Goal: Task Accomplishment & Management: Manage account settings

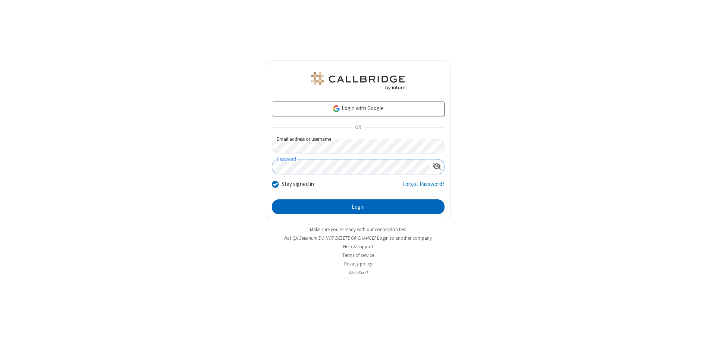
click at [358, 207] on button "Login" at bounding box center [358, 206] width 173 height 15
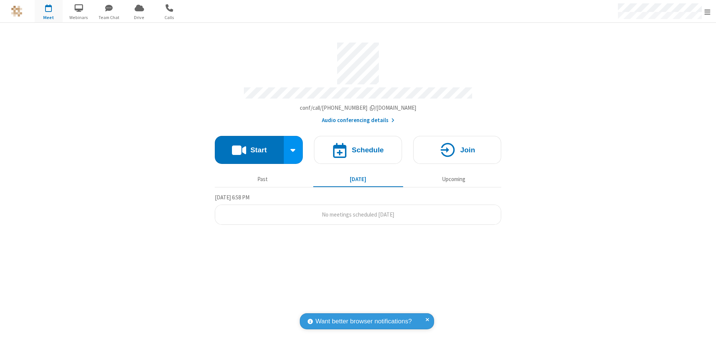
click at [708, 12] on span "Open menu" at bounding box center [708, 11] width 6 height 7
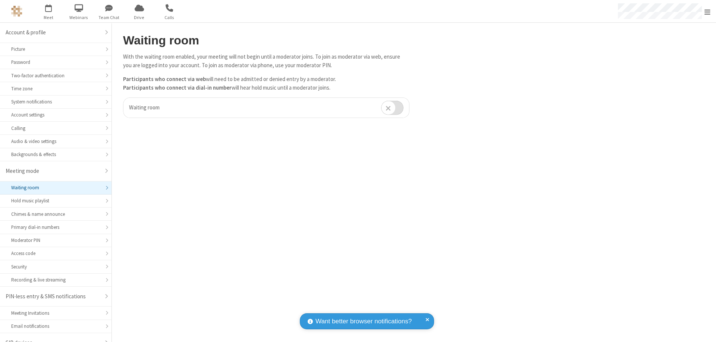
scroll to position [10, 0]
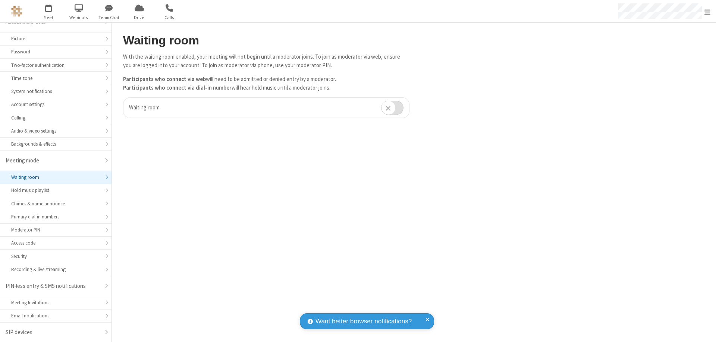
click at [393, 107] on input "checkbox" at bounding box center [392, 107] width 22 height 15
checkbox input "true"
click at [708, 11] on span "Open menu" at bounding box center [708, 11] width 6 height 7
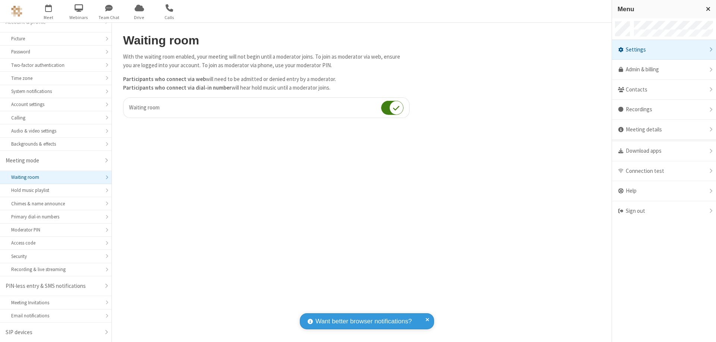
click at [664, 211] on div "Sign out" at bounding box center [664, 211] width 104 height 20
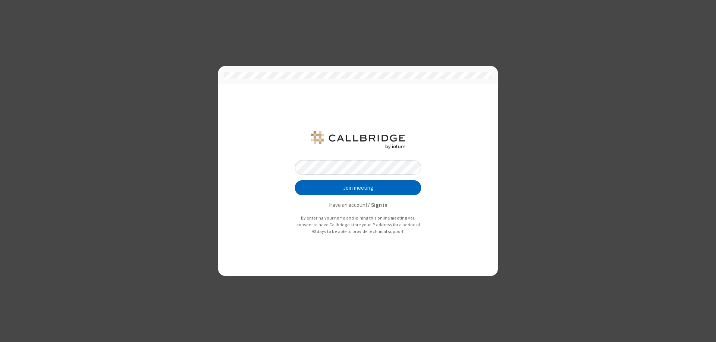
click at [358, 188] on button "Join meeting" at bounding box center [358, 187] width 126 height 15
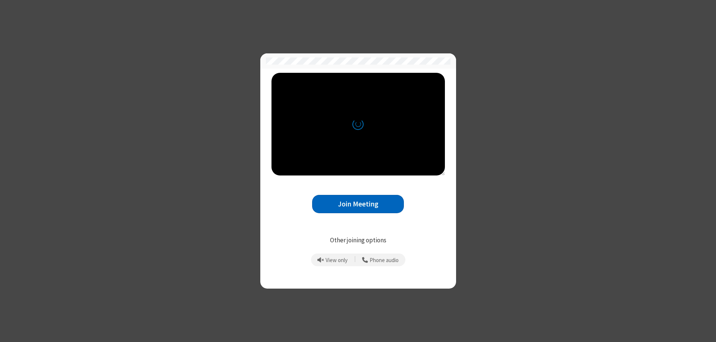
click at [358, 204] on button "Join Meeting" at bounding box center [358, 204] width 92 height 18
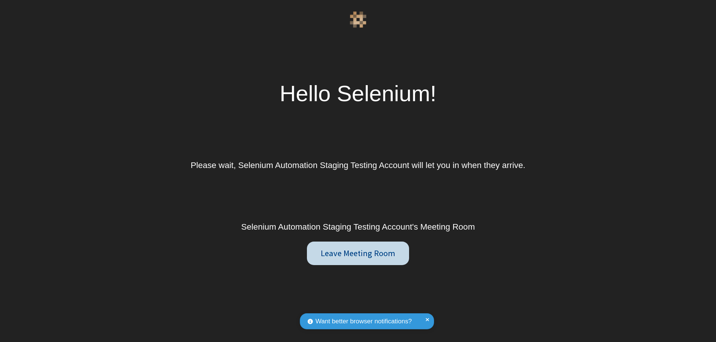
click at [358, 253] on button "Leave Meeting Room" at bounding box center [358, 253] width 102 height 24
